Goal: Share content: Share content

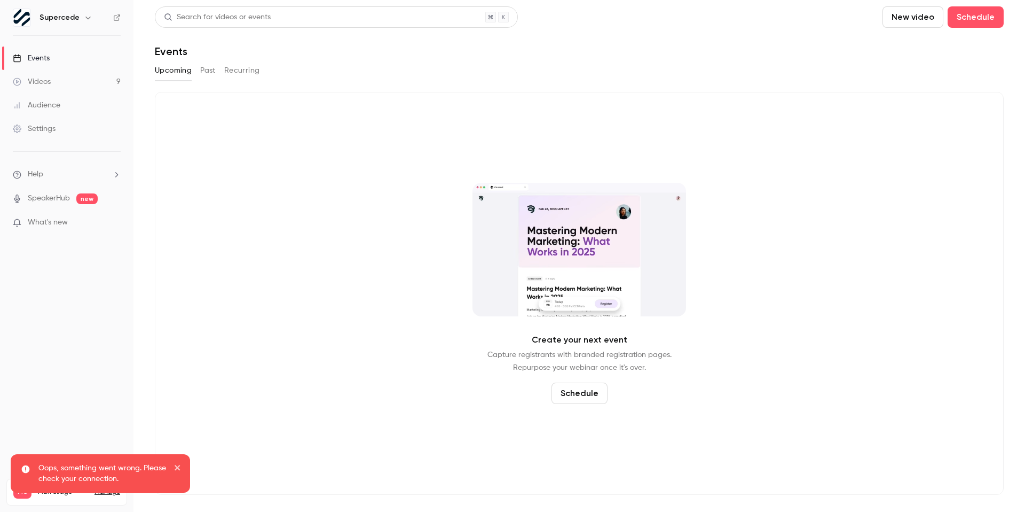
click at [208, 67] on button "Past" at bounding box center [207, 70] width 15 height 17
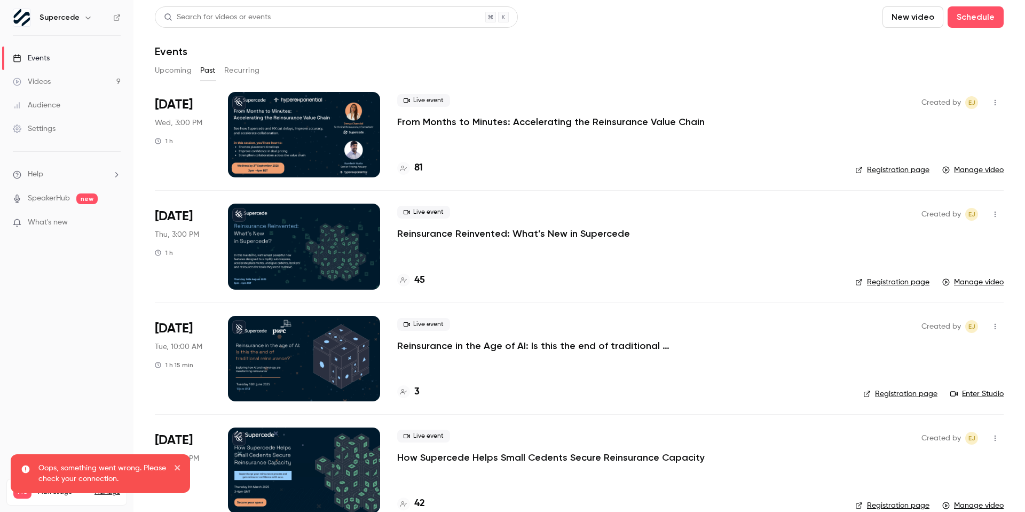
click at [962, 277] on link "Manage video" at bounding box center [973, 282] width 61 height 11
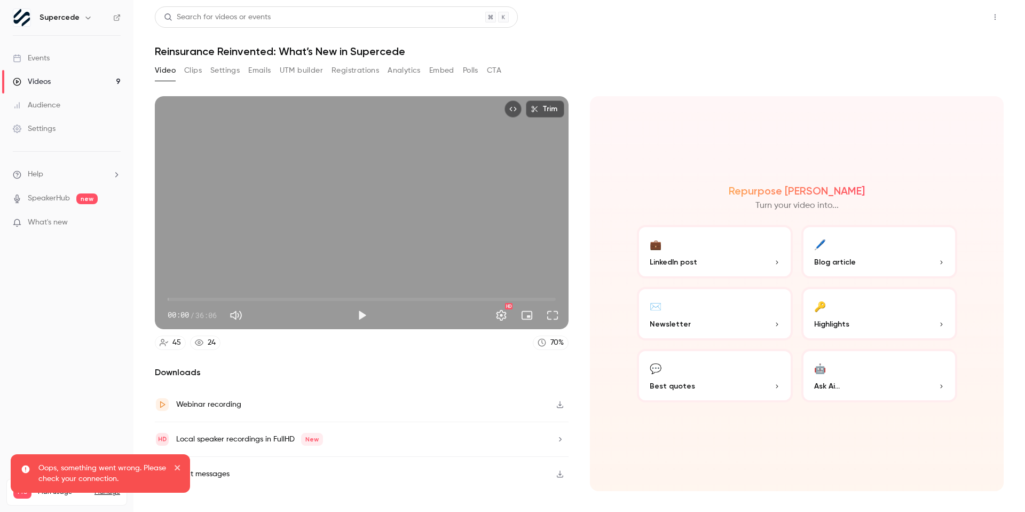
click at [977, 16] on button "Share" at bounding box center [957, 16] width 42 height 21
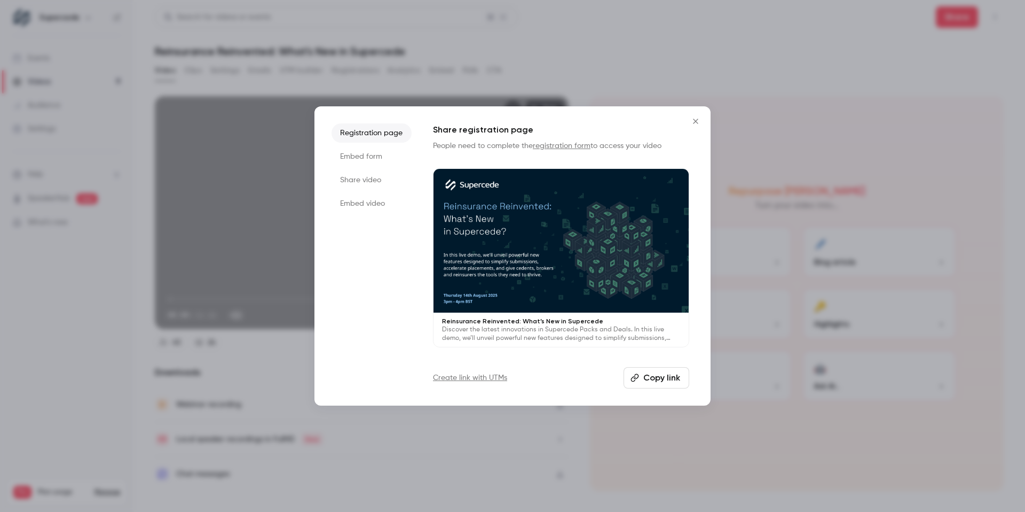
click at [376, 194] on li "Embed video" at bounding box center [372, 203] width 80 height 19
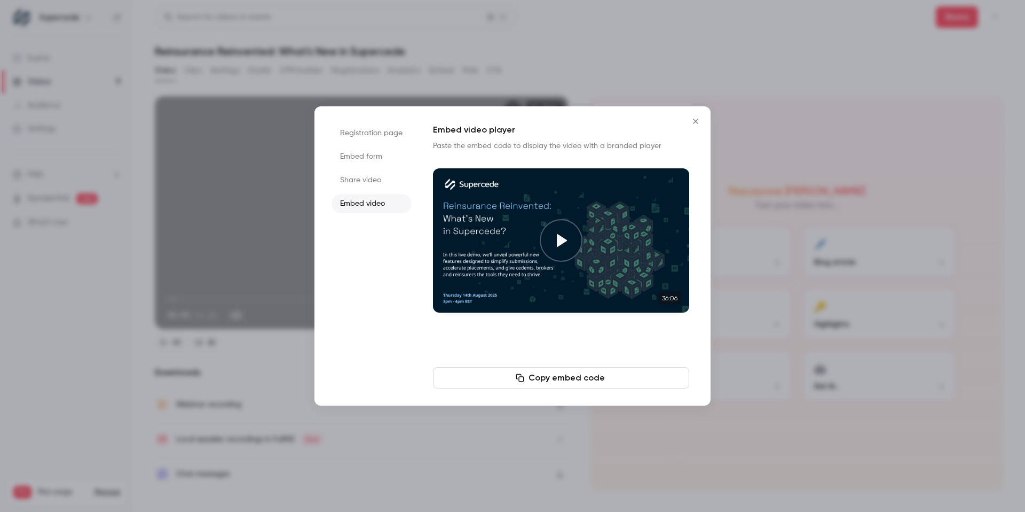
click at [576, 382] on button "Copy embed code" at bounding box center [561, 377] width 256 height 21
